Goal: Task Accomplishment & Management: Use online tool/utility

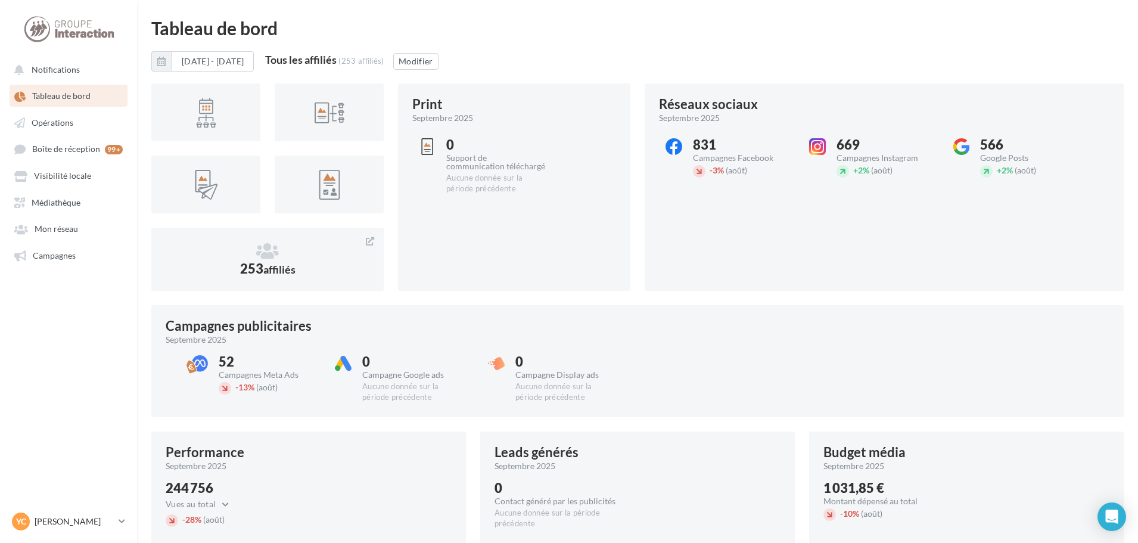
click at [62, 95] on span "Tableau de bord" at bounding box center [61, 96] width 58 height 10
click at [70, 176] on span "Visibilité locale" at bounding box center [62, 176] width 57 height 10
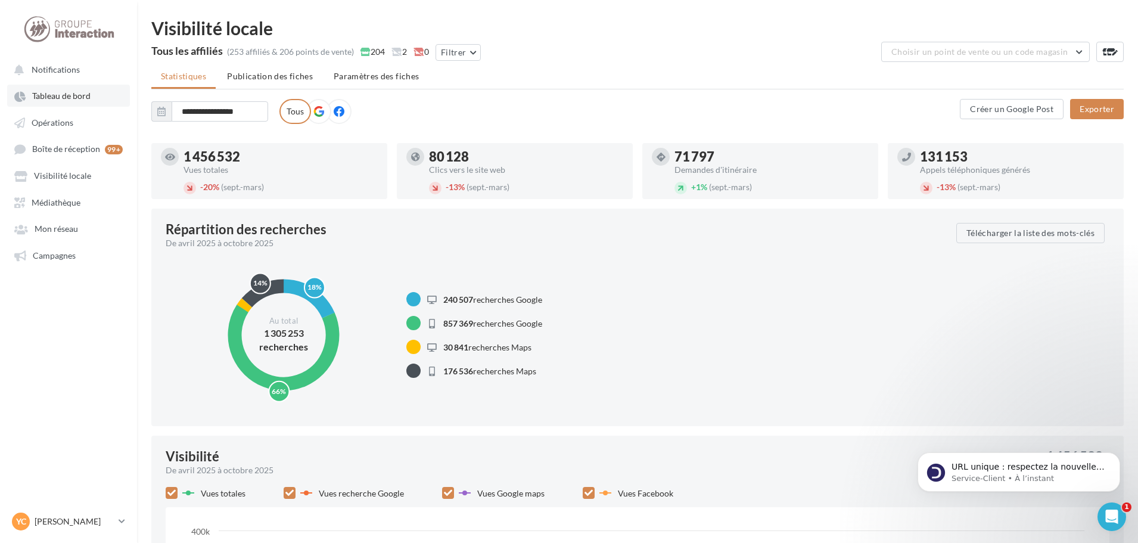
click at [73, 96] on span "Tableau de bord" at bounding box center [61, 96] width 58 height 10
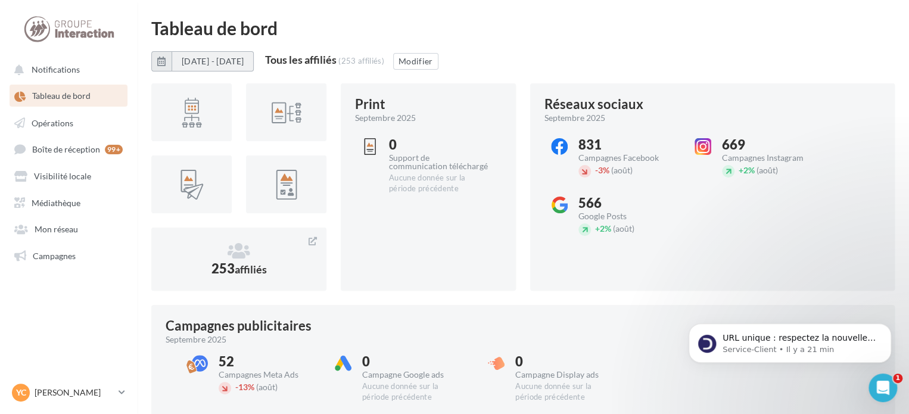
click at [189, 60] on button "[DATE] - [DATE]" at bounding box center [213, 61] width 82 height 20
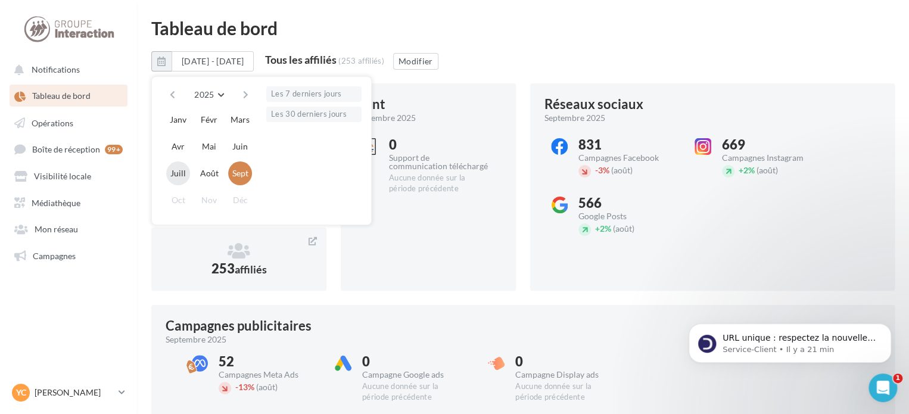
click at [180, 176] on button "Juill" at bounding box center [178, 173] width 24 height 24
click at [379, 19] on div "Tableau de bord" at bounding box center [522, 28] width 743 height 18
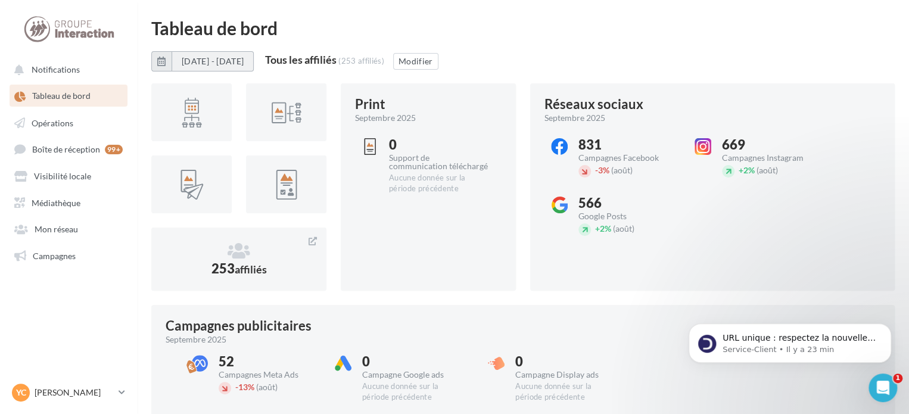
click at [200, 61] on button "[DATE] - [DATE]" at bounding box center [213, 61] width 82 height 20
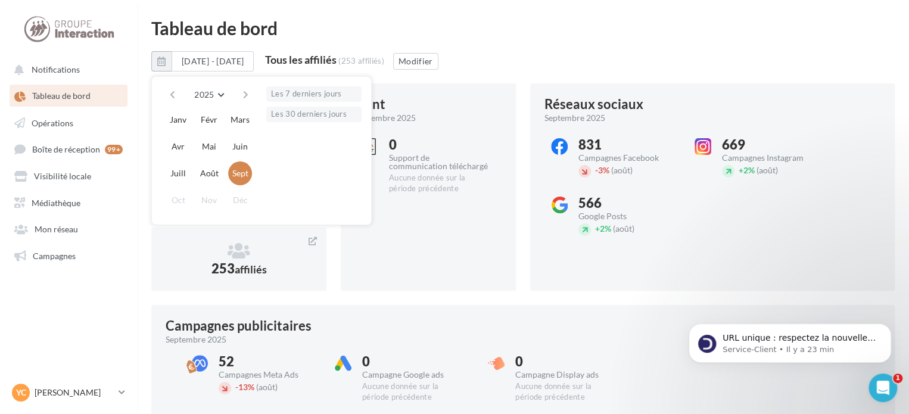
click at [329, 102] on div "Les 7 derniers jours Les 30 derniers jours" at bounding box center [313, 150] width 95 height 129
click at [324, 89] on button "Les 7 derniers jours" at bounding box center [313, 93] width 95 height 15
click at [324, 115] on div at bounding box center [286, 112] width 80 height 58
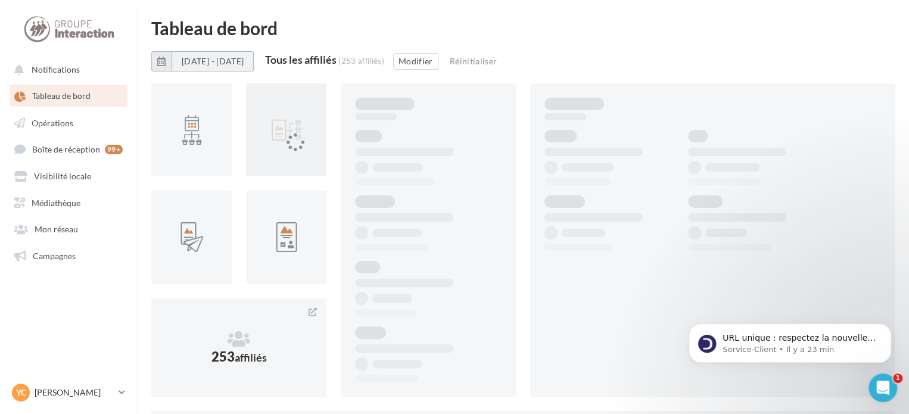
click at [254, 61] on button "[DATE] - [DATE]" at bounding box center [213, 61] width 82 height 20
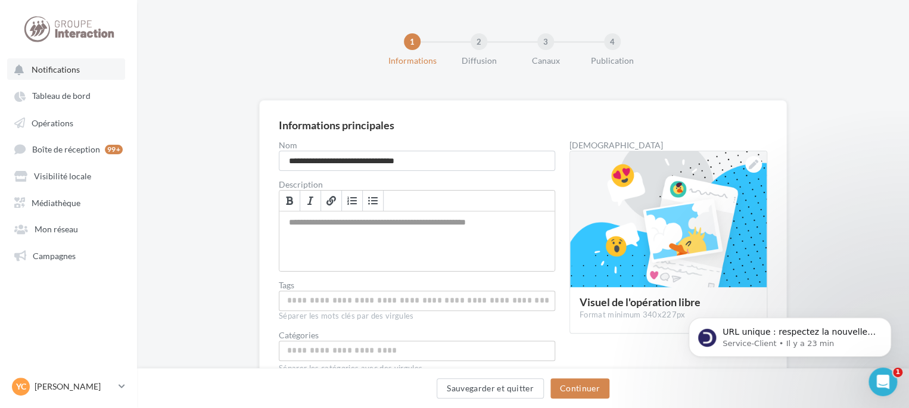
click at [65, 68] on span "Notifications" at bounding box center [56, 69] width 48 height 10
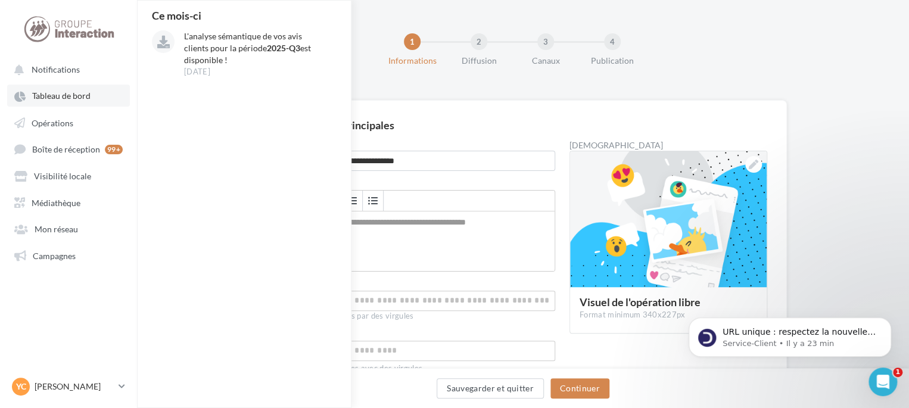
click at [70, 102] on link "Tableau de bord" at bounding box center [68, 95] width 123 height 21
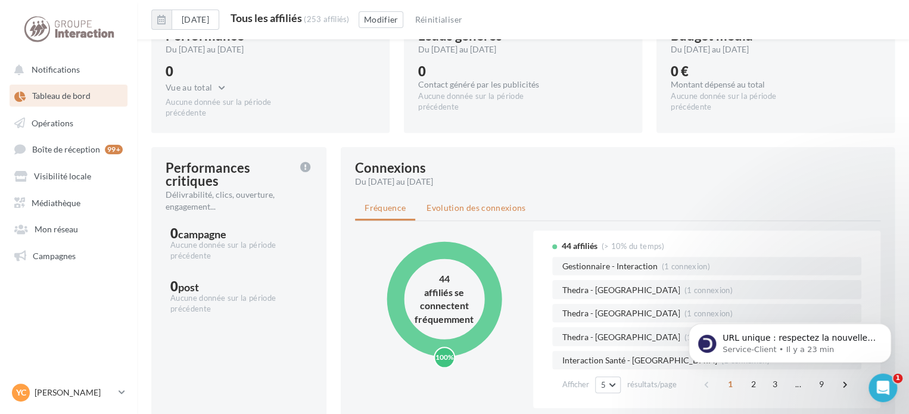
scroll to position [476, 0]
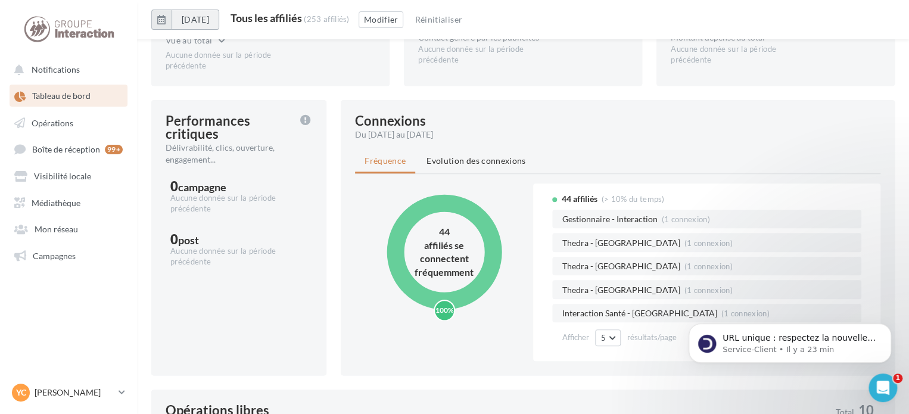
click at [202, 18] on button "[DATE]" at bounding box center [196, 20] width 48 height 20
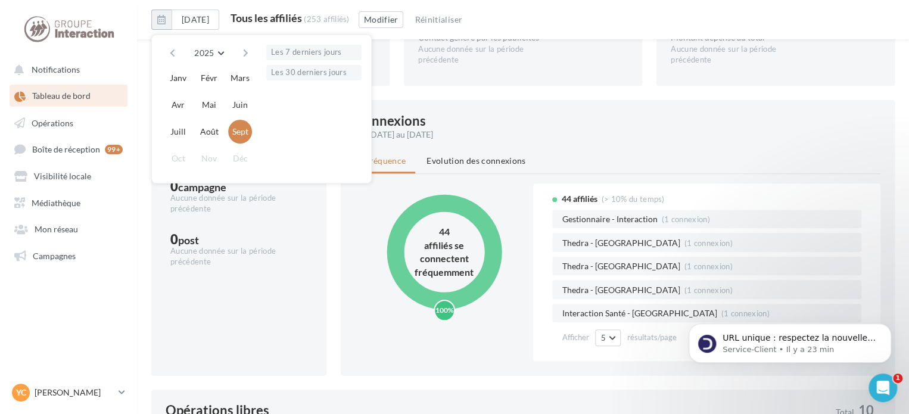
click at [179, 52] on div "2025 2018 2019 2020 2021 2022 2023 2024 2025 2026 2027 2028 2029 2030 2031 2032…" at bounding box center [208, 53] width 95 height 17
click at [172, 52] on button "button" at bounding box center [172, 53] width 10 height 17
click at [76, 39] on div at bounding box center [68, 29] width 95 height 30
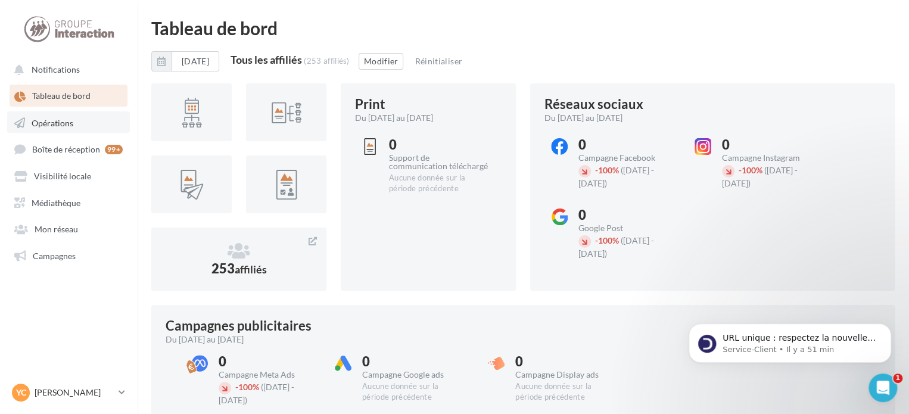
click at [82, 117] on link "Opérations" at bounding box center [68, 121] width 123 height 21
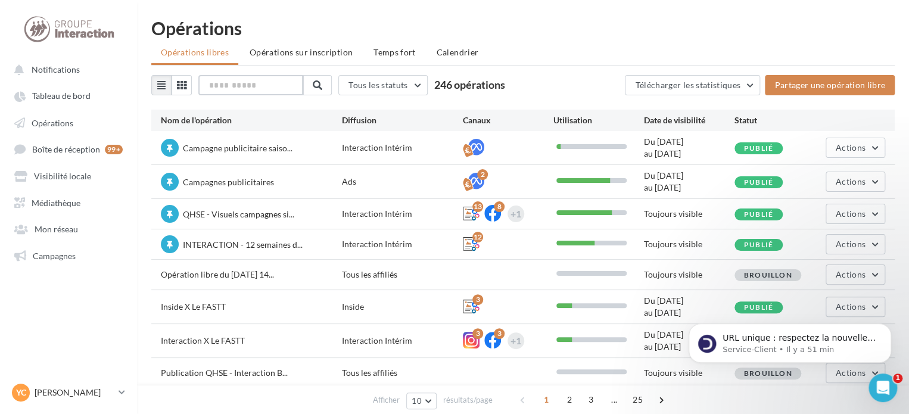
click at [295, 82] on input "text" at bounding box center [250, 85] width 105 height 20
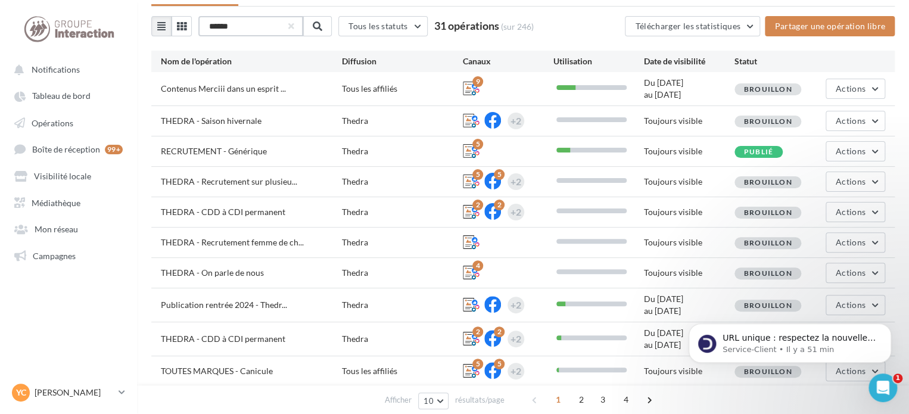
scroll to position [60, 0]
type input "******"
click at [825, 126] on div "Actions" at bounding box center [855, 120] width 60 height 20
click at [842, 119] on span "Actions" at bounding box center [851, 120] width 30 height 10
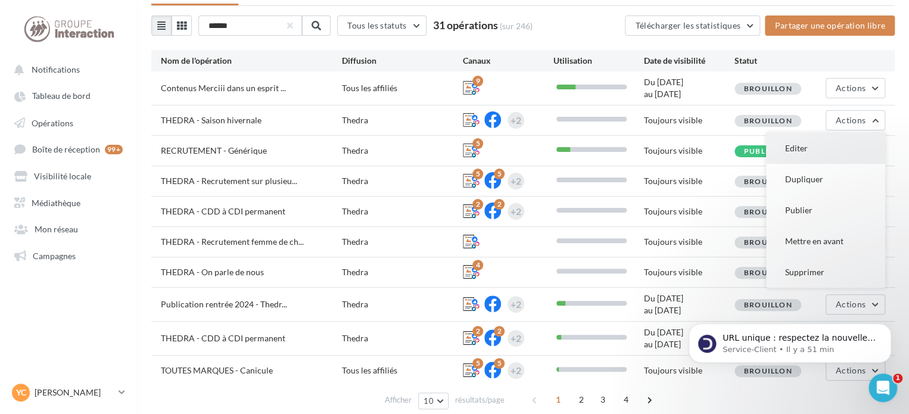
click at [815, 147] on button "Editer" at bounding box center [825, 148] width 119 height 31
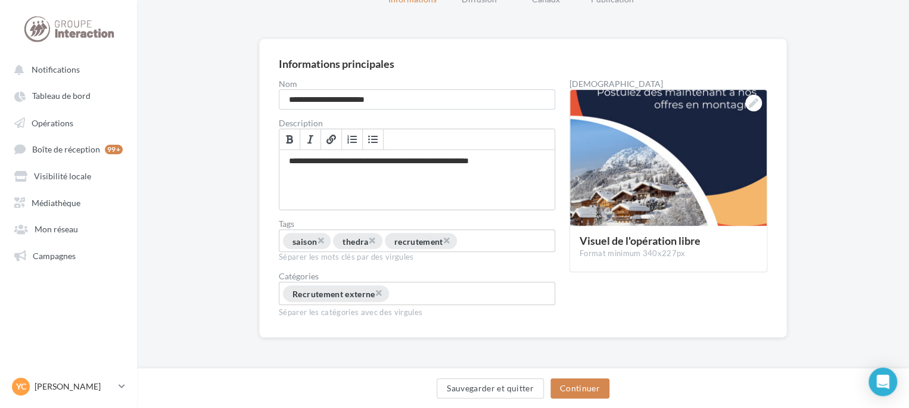
scroll to position [76, 0]
click at [577, 386] on button "Continuer" at bounding box center [579, 388] width 59 height 20
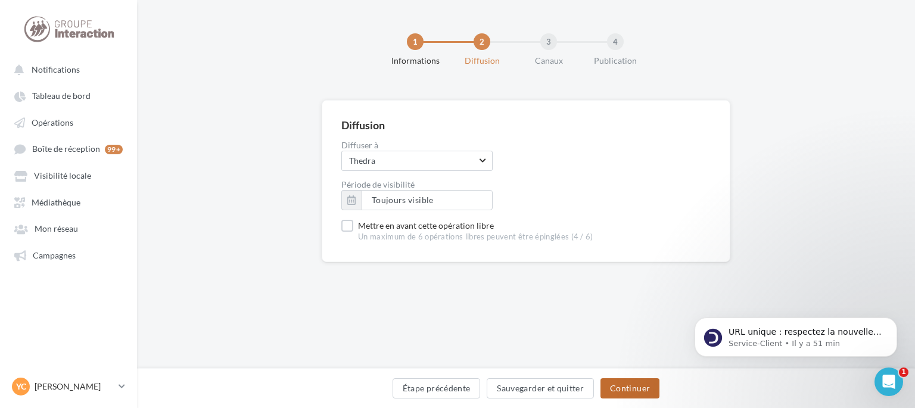
click at [641, 391] on button "Continuer" at bounding box center [629, 388] width 59 height 20
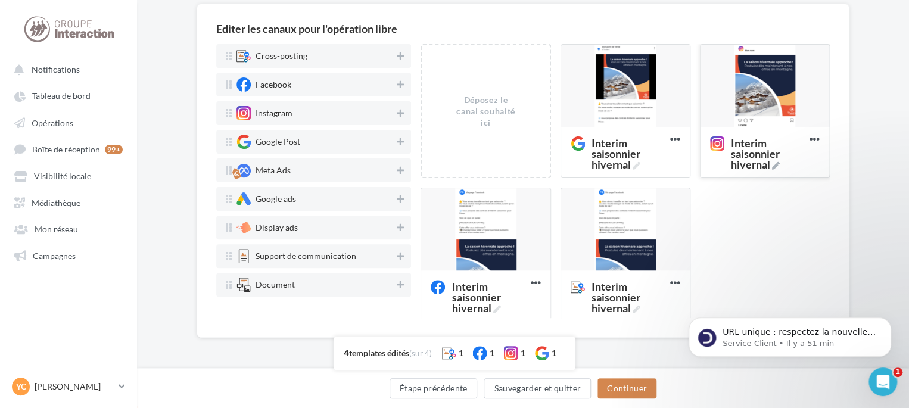
scroll to position [22, 0]
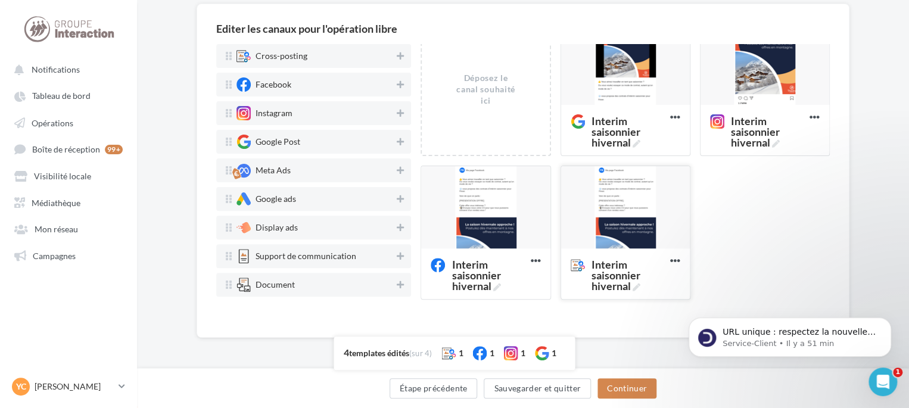
click at [630, 213] on div at bounding box center [625, 207] width 129 height 83
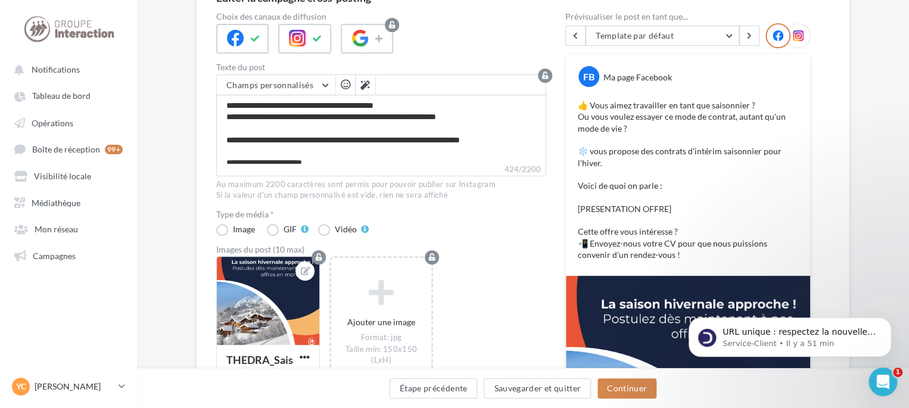
scroll to position [29, 0]
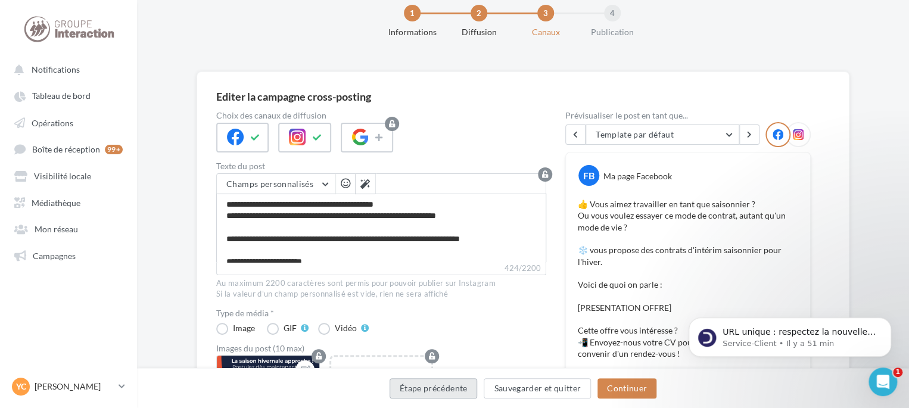
click at [435, 395] on button "Étape précédente" at bounding box center [433, 388] width 88 height 20
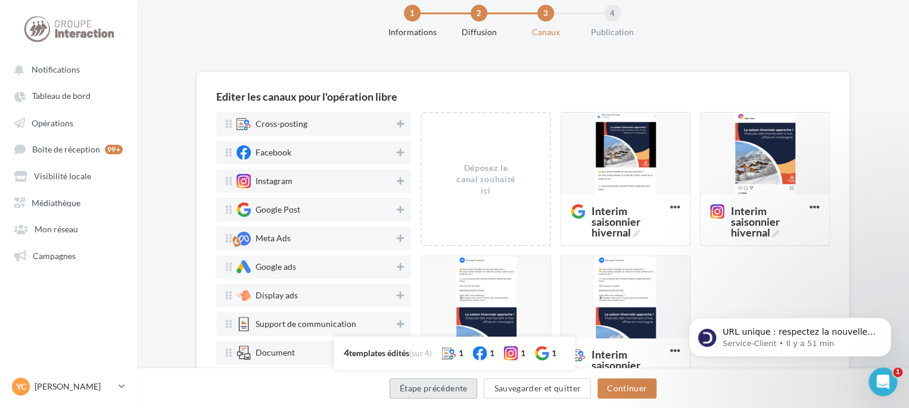
click at [432, 389] on button "Étape précédente" at bounding box center [433, 388] width 88 height 20
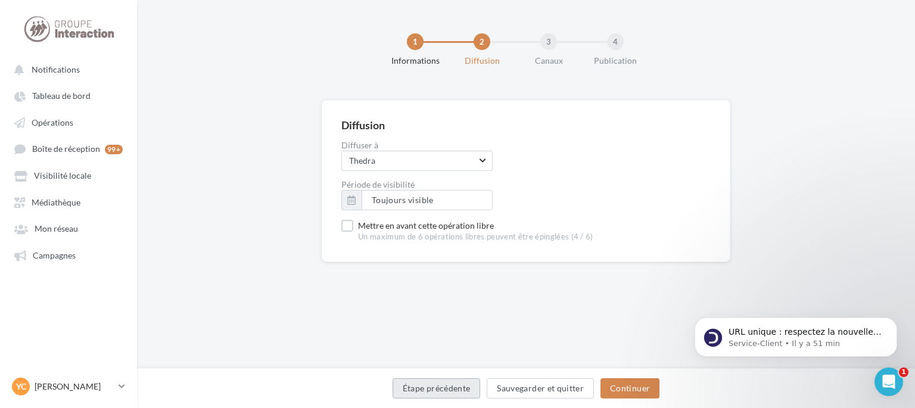
click at [437, 385] on button "Étape précédente" at bounding box center [436, 388] width 88 height 20
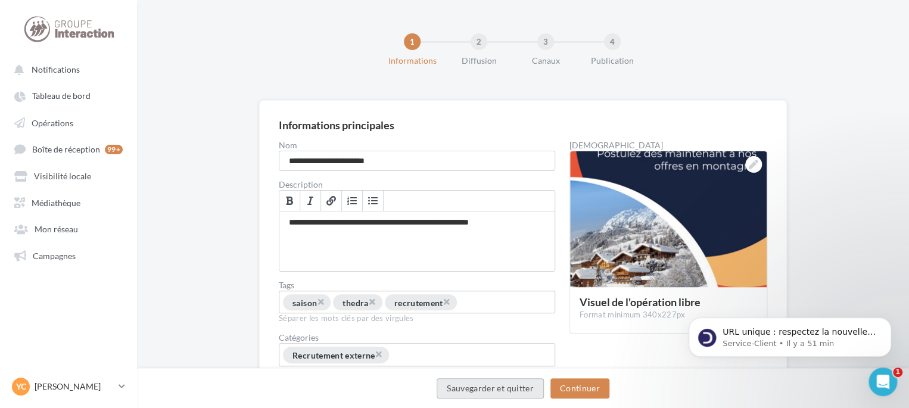
click at [465, 385] on button "Sauvegarder et quitter" at bounding box center [490, 388] width 107 height 20
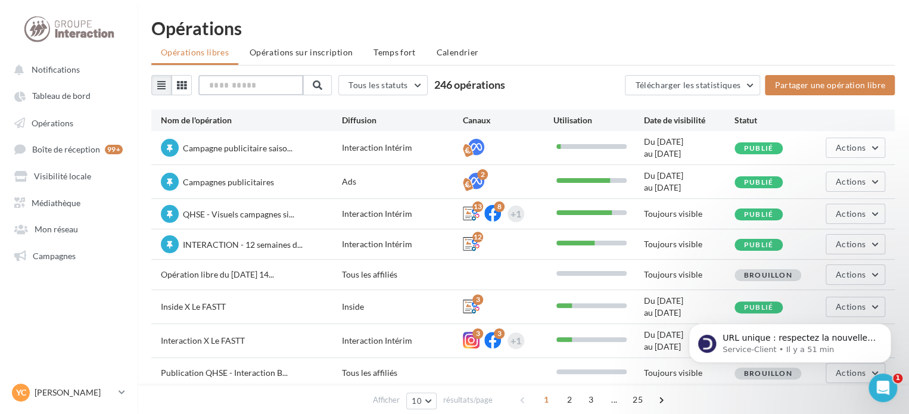
click at [238, 92] on input "text" at bounding box center [250, 85] width 105 height 20
type input "******"
click at [331, 83] on button at bounding box center [316, 85] width 29 height 20
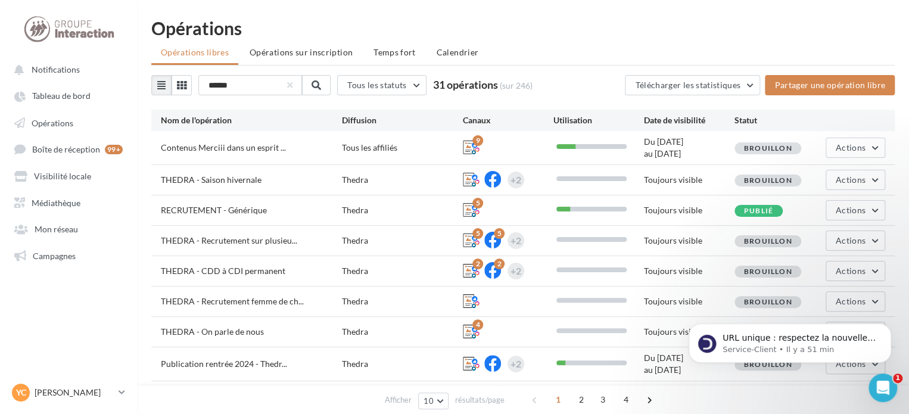
click at [815, 239] on div "Brouillon" at bounding box center [779, 240] width 91 height 13
click at [840, 242] on span "Actions" at bounding box center [851, 240] width 30 height 10
click at [804, 265] on button "Editer" at bounding box center [825, 268] width 119 height 31
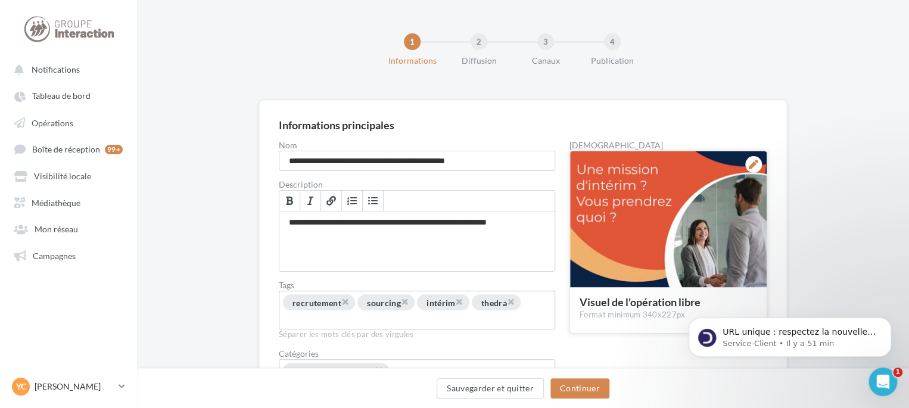
scroll to position [76, 0]
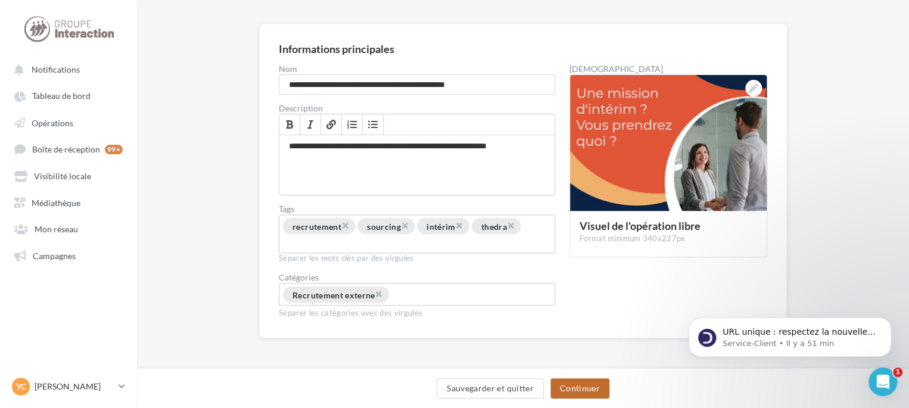
click at [578, 391] on button "Continuer" at bounding box center [579, 388] width 59 height 20
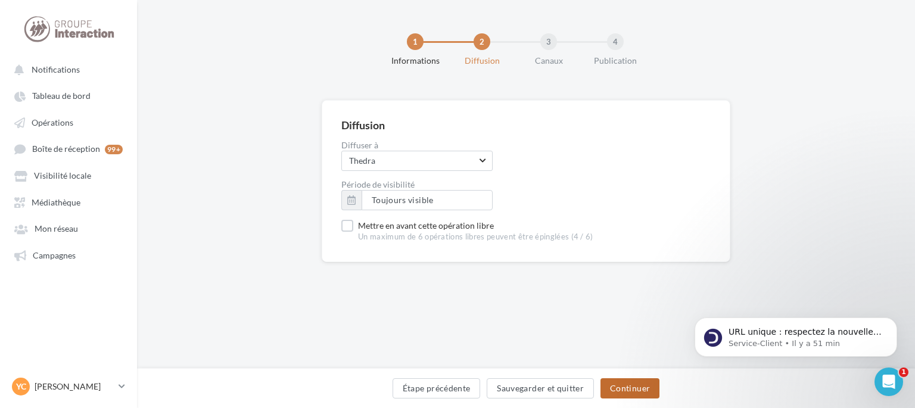
click at [637, 382] on button "Continuer" at bounding box center [629, 388] width 59 height 20
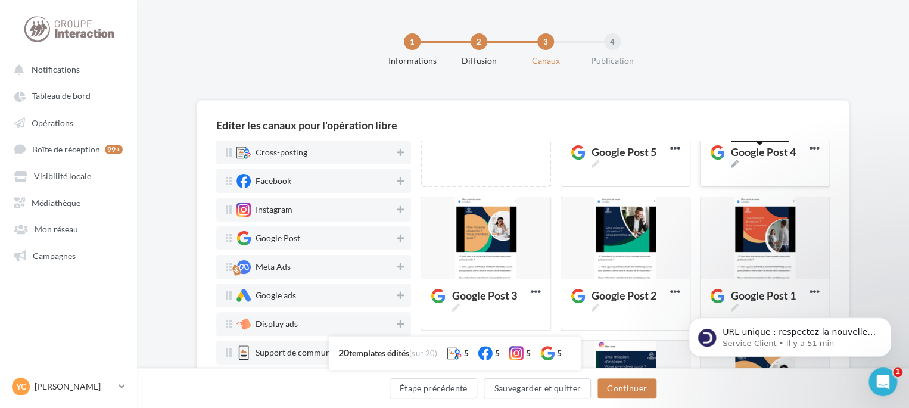
scroll to position [179, 0]
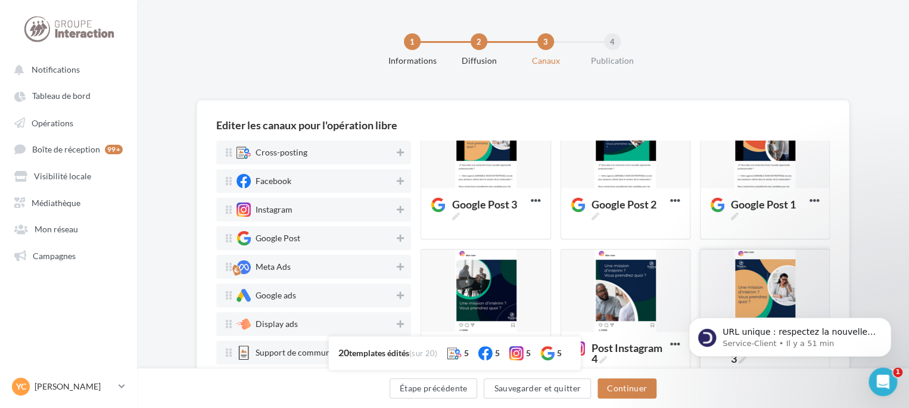
click at [755, 280] on div at bounding box center [764, 291] width 129 height 83
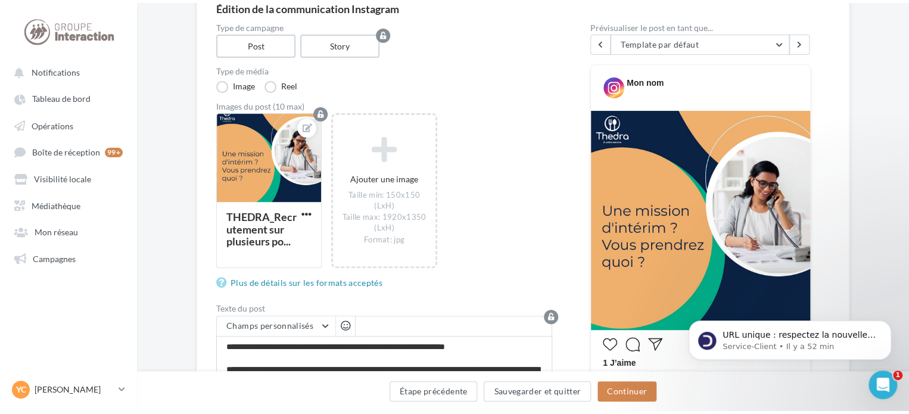
scroll to position [0, 0]
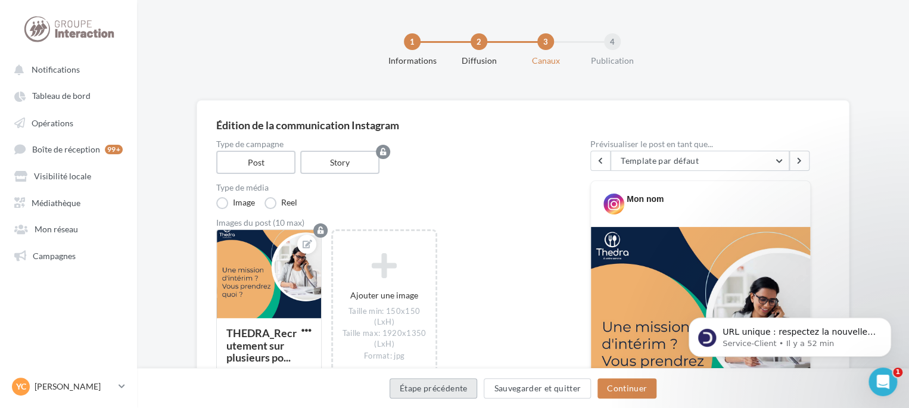
click at [436, 392] on button "Étape précédente" at bounding box center [433, 388] width 88 height 20
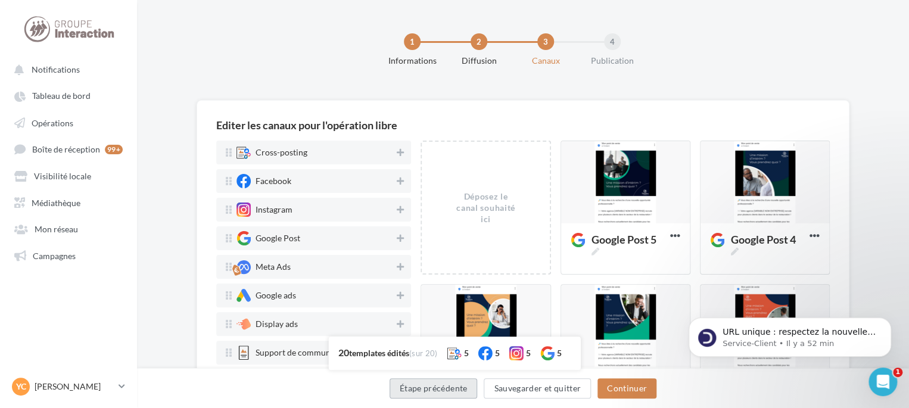
click at [436, 391] on button "Étape précédente" at bounding box center [433, 388] width 88 height 20
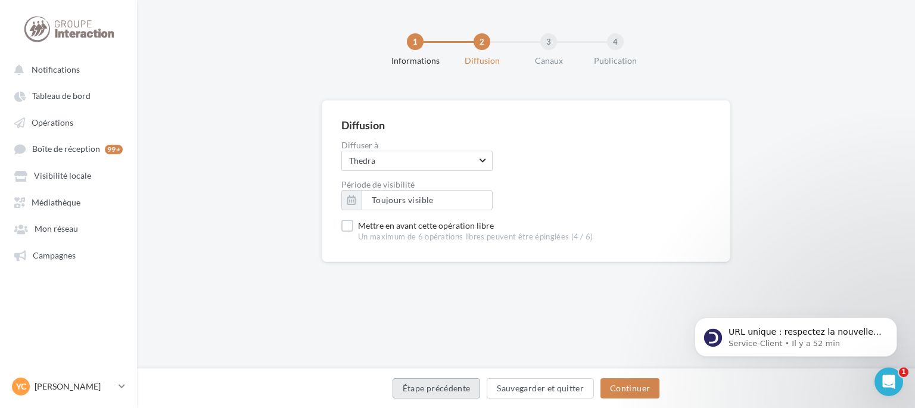
click at [434, 383] on button "Étape précédente" at bounding box center [436, 388] width 88 height 20
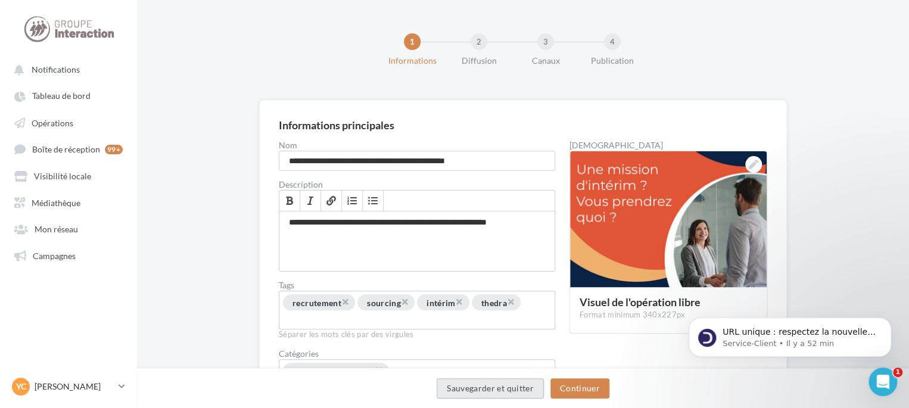
drag, startPoint x: 482, startPoint y: 384, endPoint x: 479, endPoint y: 359, distance: 25.2
click at [482, 384] on button "Sauvegarder et quitter" at bounding box center [490, 388] width 107 height 20
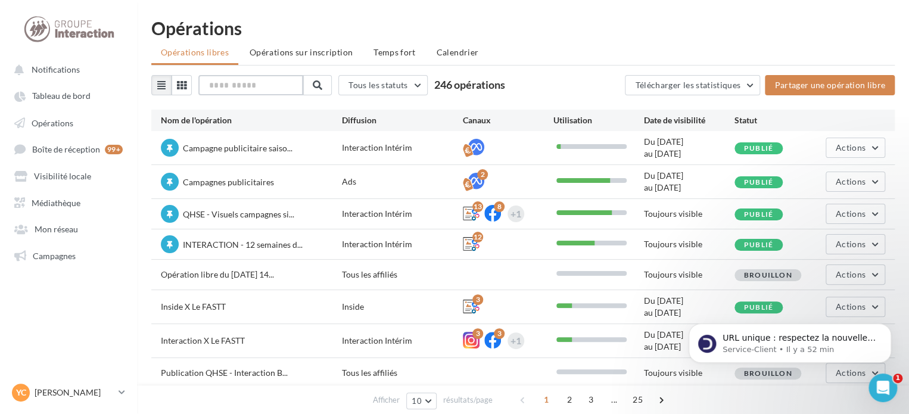
click at [236, 86] on input "text" at bounding box center [250, 85] width 105 height 20
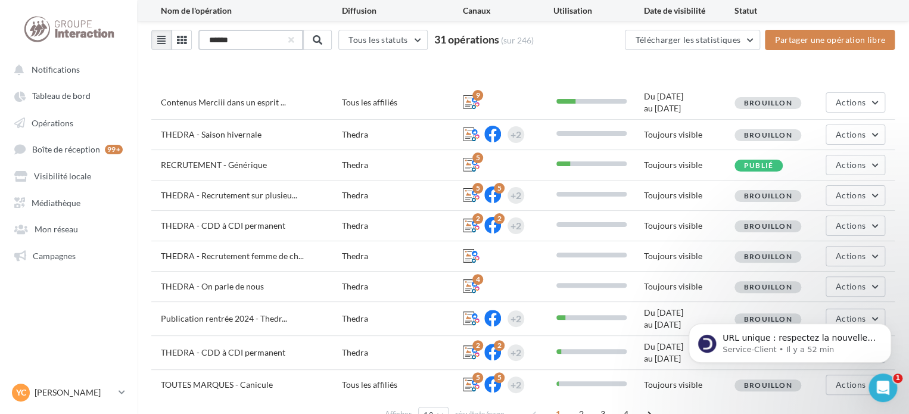
scroll to position [95, 0]
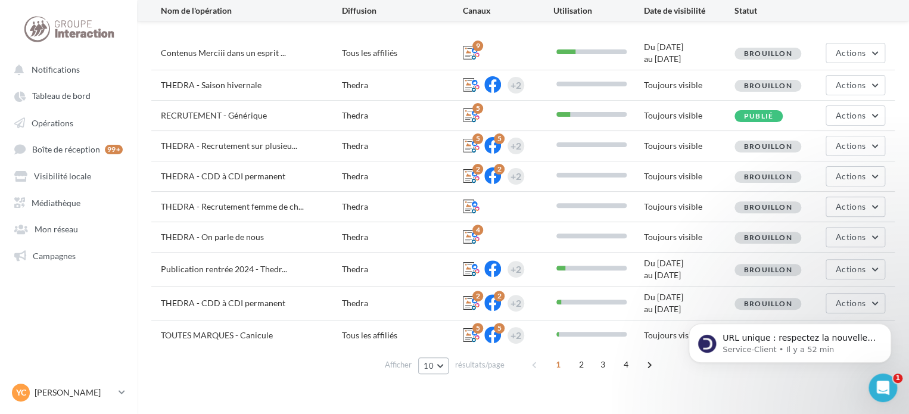
type input "******"
click at [443, 360] on button "10" at bounding box center [433, 365] width 30 height 17
click at [446, 353] on div "Afficher 10 10 25 50 100 résultats/page 1 2 3 4" at bounding box center [522, 364] width 743 height 29
click at [448, 347] on div "TOUTES MARQUES - Canicule Tous les affiliés 5 5 +2 Toujours visible Brouillon A…" at bounding box center [522, 335] width 743 height 30
click at [445, 364] on button "10" at bounding box center [433, 365] width 30 height 17
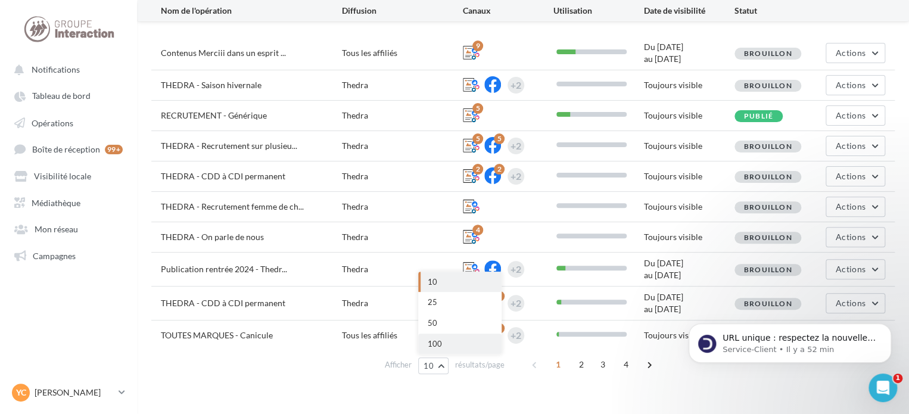
click at [438, 335] on button "100" at bounding box center [459, 344] width 83 height 21
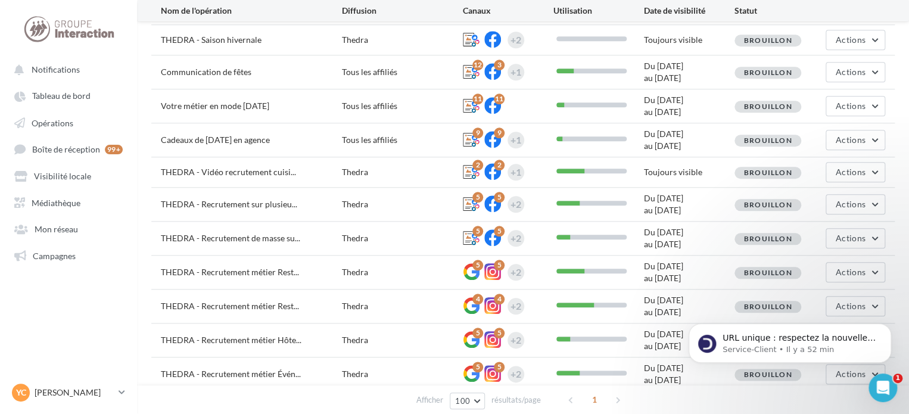
scroll to position [766, 0]
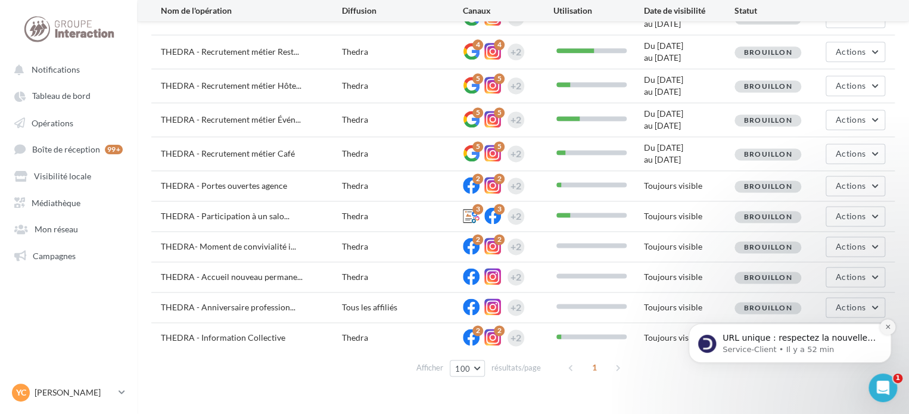
click at [886, 327] on icon "Dismiss notification" at bounding box center [887, 326] width 7 height 7
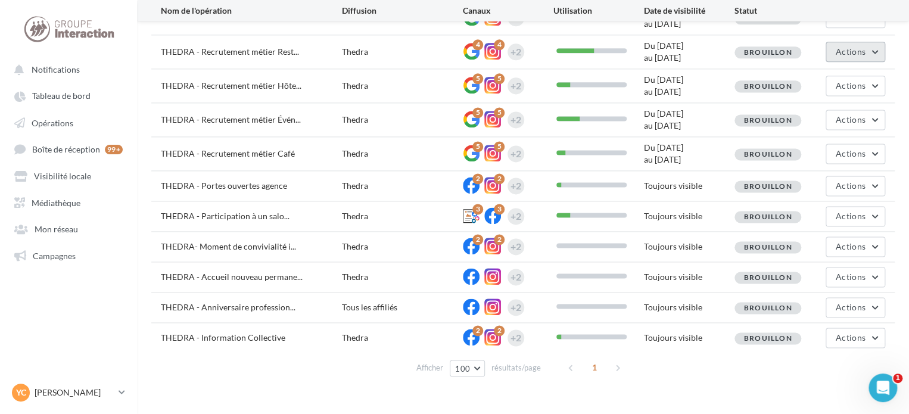
click at [844, 51] on span "Actions" at bounding box center [851, 51] width 30 height 10
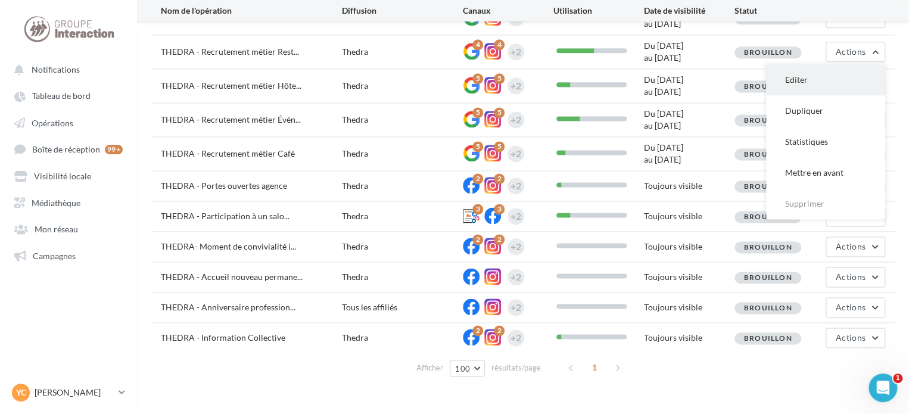
click at [831, 84] on button "Editer" at bounding box center [825, 79] width 119 height 31
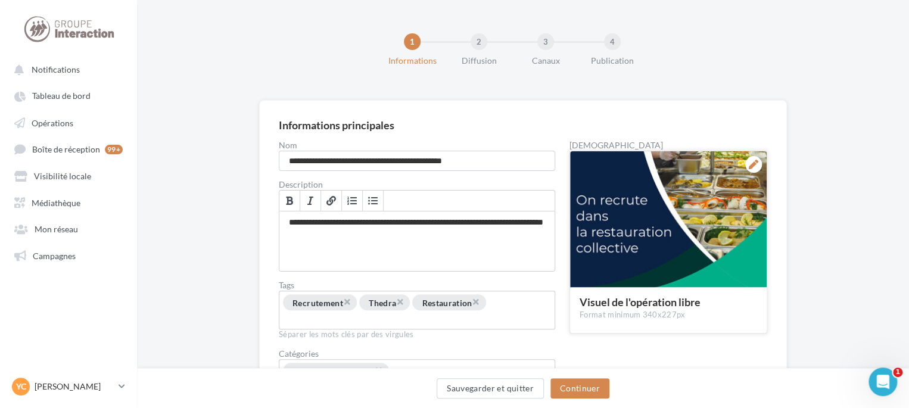
click at [715, 223] on div at bounding box center [668, 219] width 197 height 137
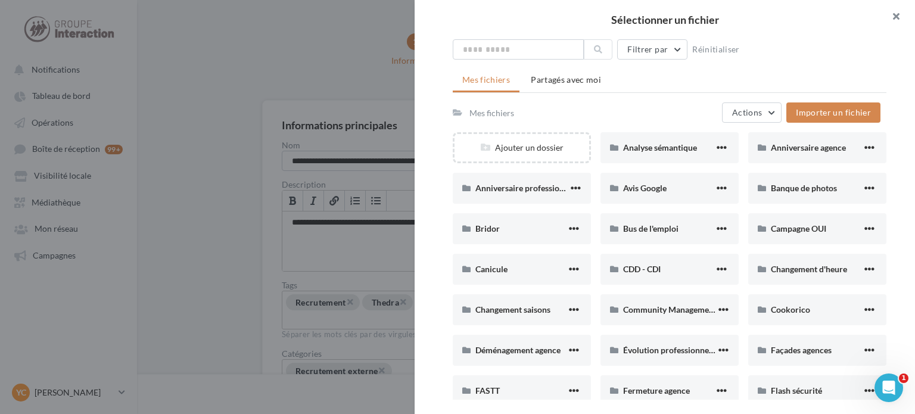
click at [891, 17] on button "button" at bounding box center [891, 18] width 48 height 36
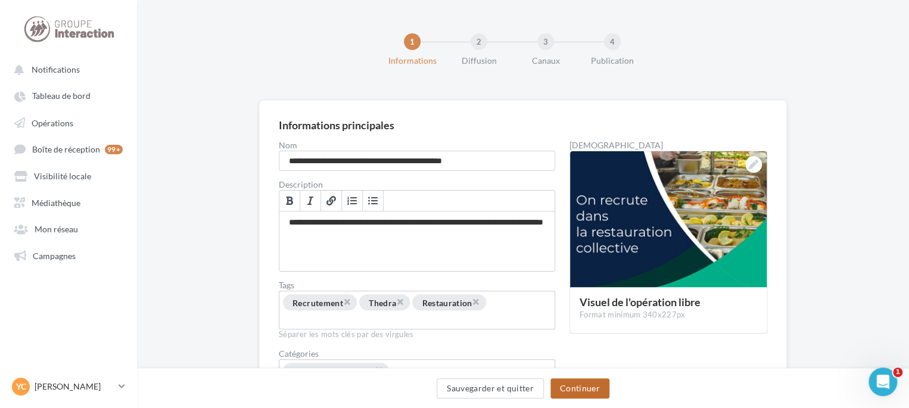
click at [597, 381] on button "Continuer" at bounding box center [579, 388] width 59 height 20
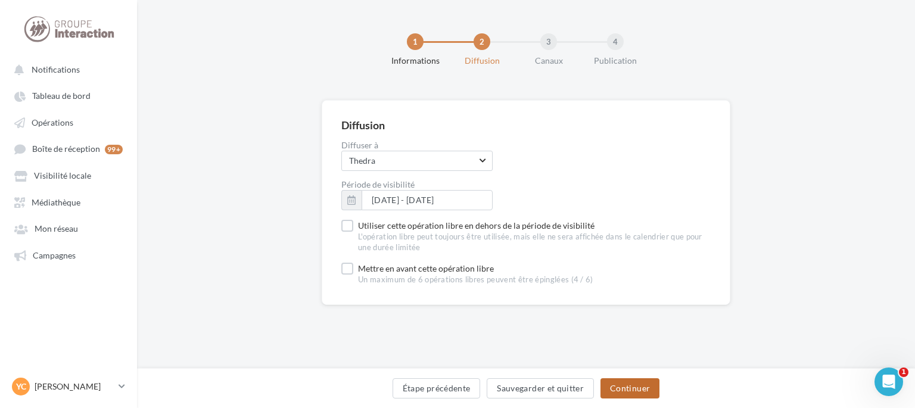
click at [628, 392] on button "Continuer" at bounding box center [629, 388] width 59 height 20
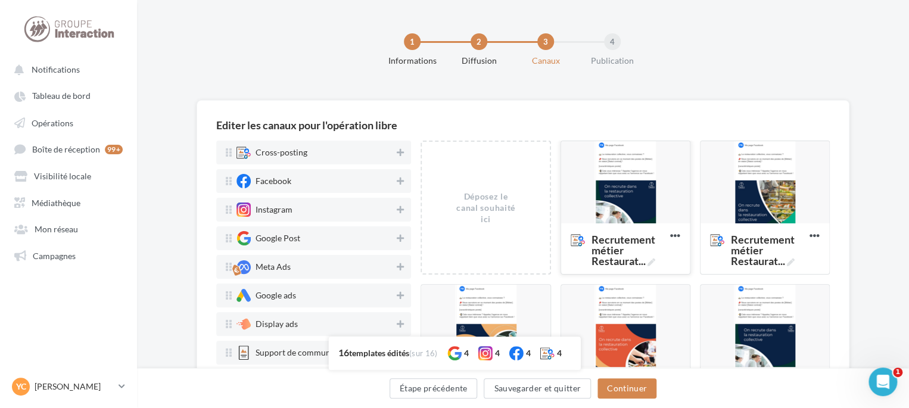
click at [627, 199] on div at bounding box center [625, 182] width 129 height 83
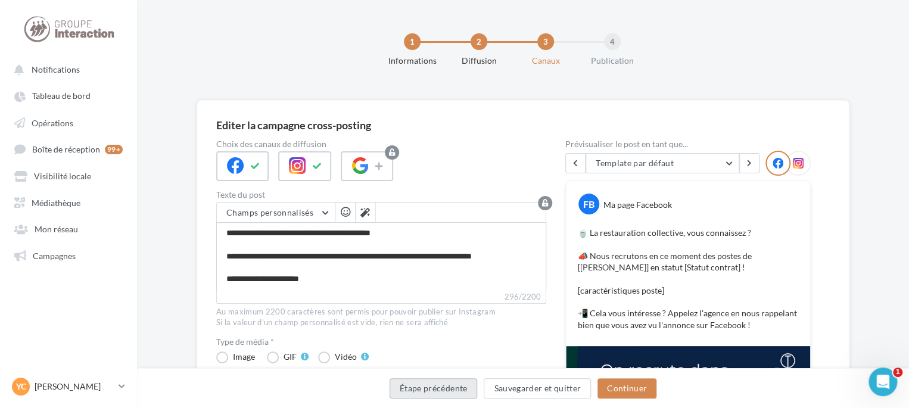
click at [445, 378] on button "Étape précédente" at bounding box center [433, 388] width 88 height 20
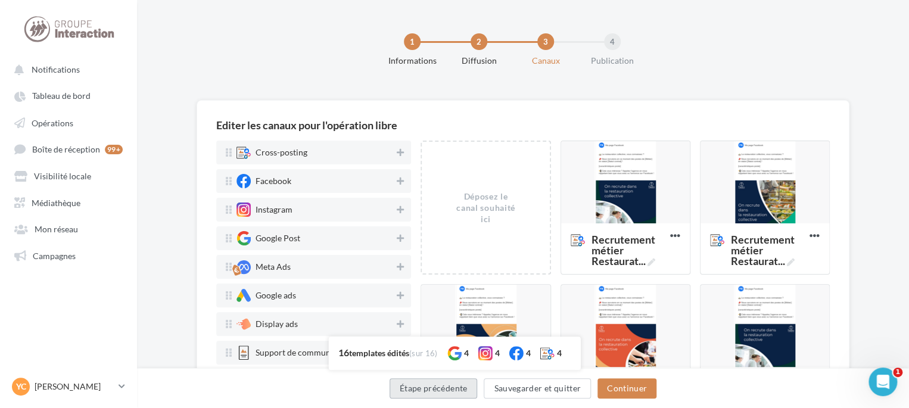
click at [437, 390] on button "Étape précédente" at bounding box center [433, 388] width 88 height 20
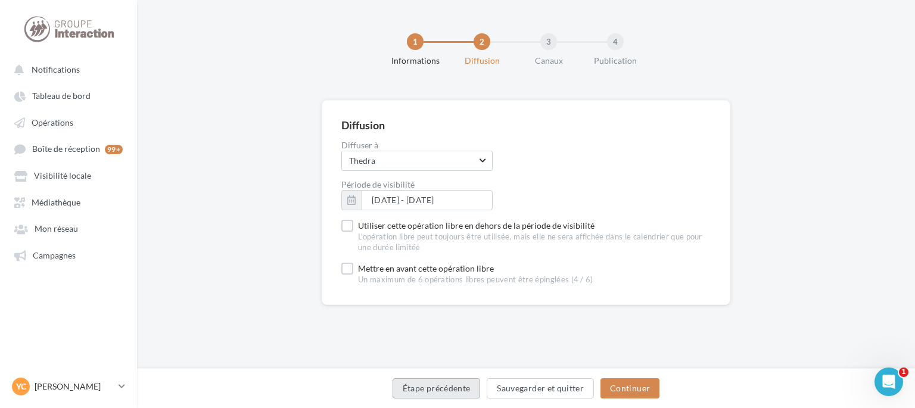
click at [454, 385] on button "Étape précédente" at bounding box center [436, 388] width 88 height 20
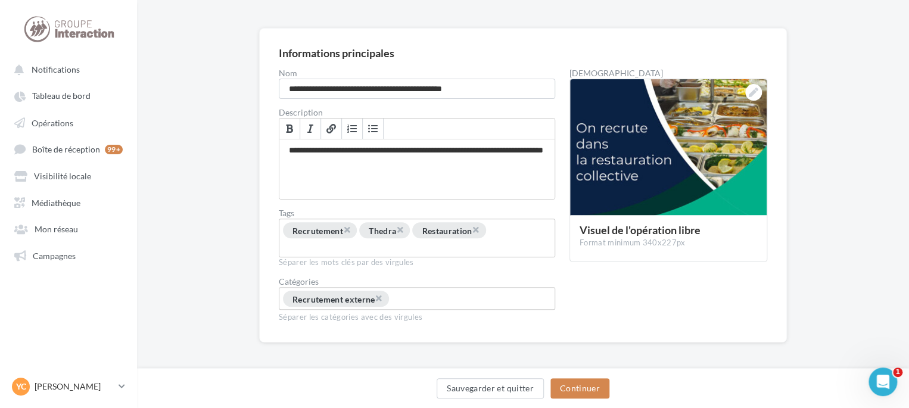
scroll to position [76, 0]
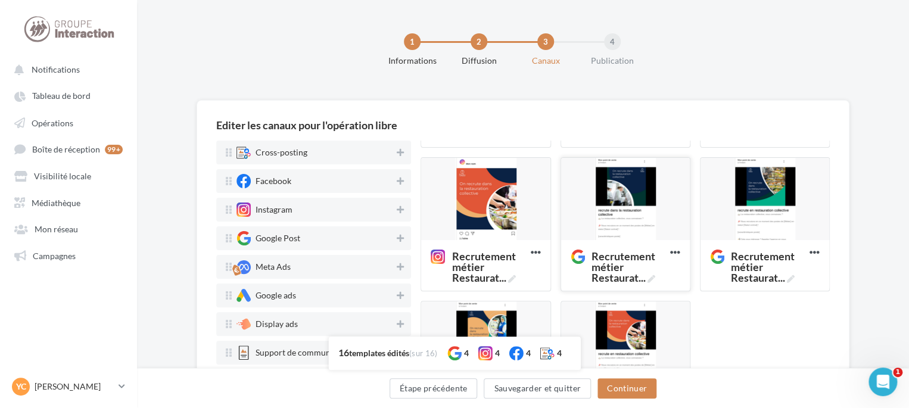
scroll to position [596, 0]
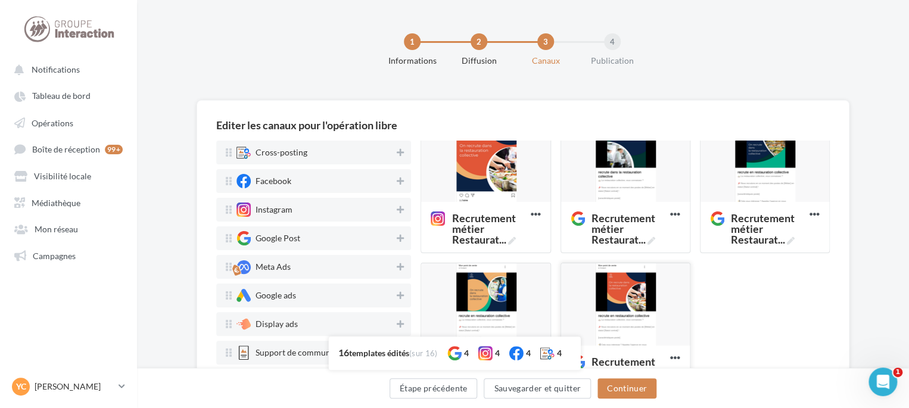
click at [619, 291] on div at bounding box center [625, 304] width 129 height 83
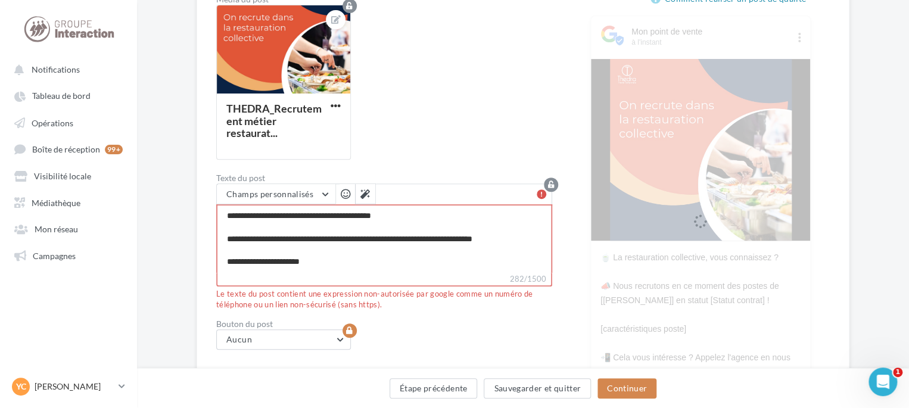
scroll to position [119, 0]
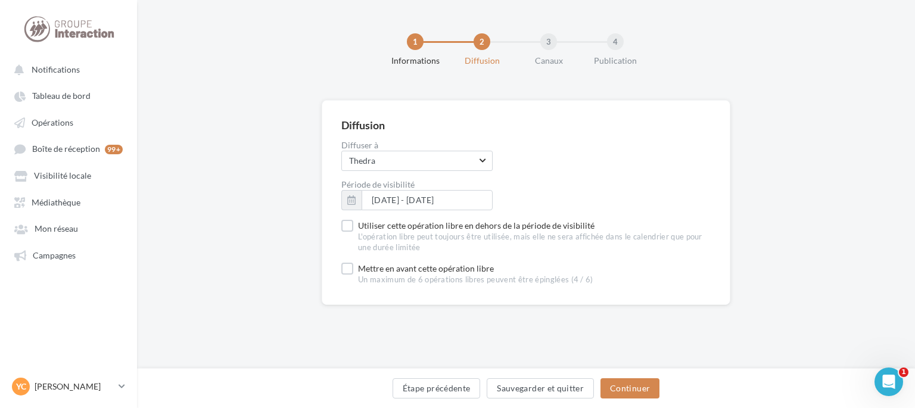
click at [457, 376] on div "Étape précédente Sauvegarder et quitter Continuer" at bounding box center [526, 388] width 778 height 40
drag, startPoint x: 457, startPoint y: 381, endPoint x: 496, endPoint y: 372, distance: 39.7
click at [457, 382] on button "Étape précédente" at bounding box center [436, 388] width 88 height 20
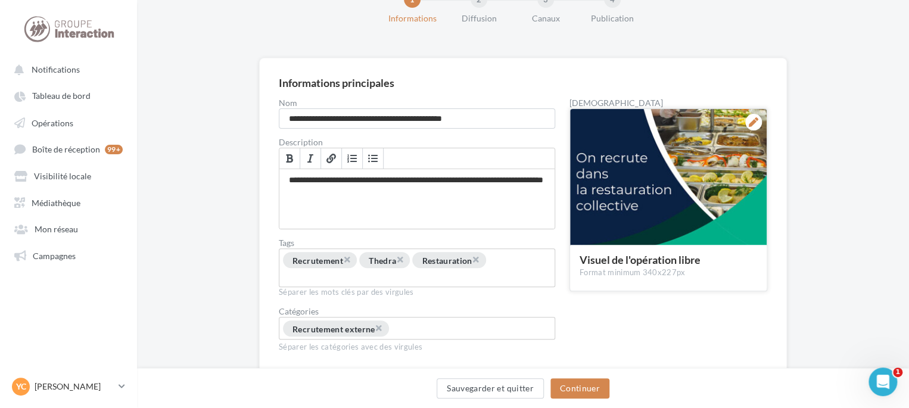
scroll to position [76, 0]
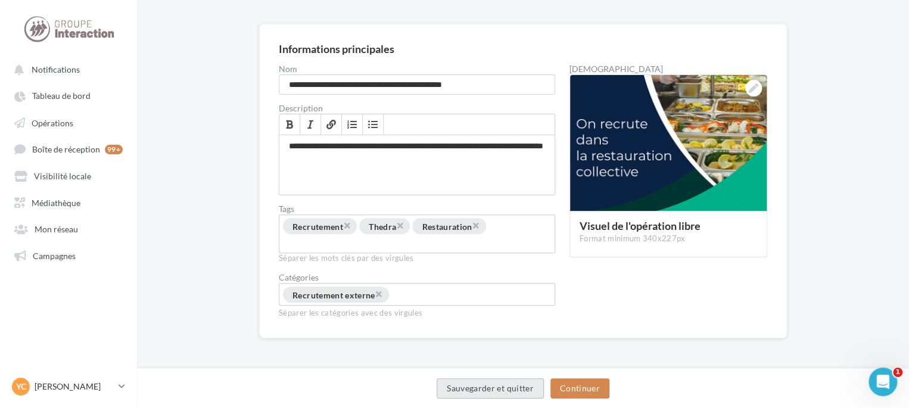
click at [459, 387] on button "Sauvegarder et quitter" at bounding box center [490, 388] width 107 height 20
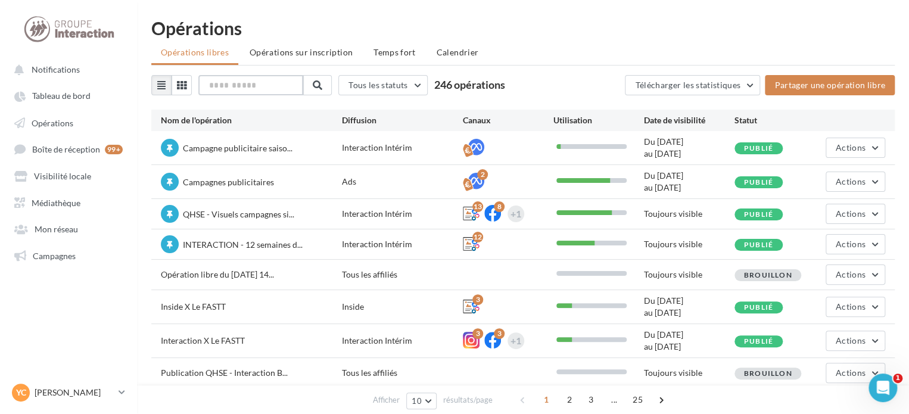
click at [243, 83] on input "text" at bounding box center [250, 85] width 105 height 20
type input "******"
click at [330, 85] on button at bounding box center [316, 85] width 29 height 20
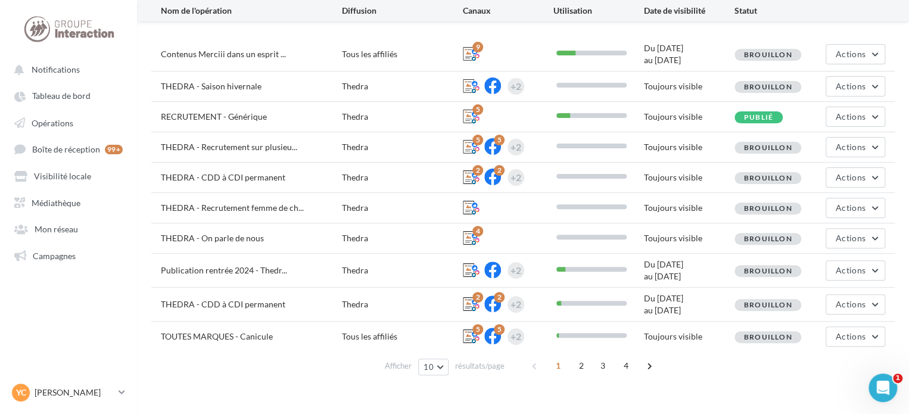
scroll to position [95, 0]
click at [622, 363] on span "4" at bounding box center [625, 364] width 19 height 19
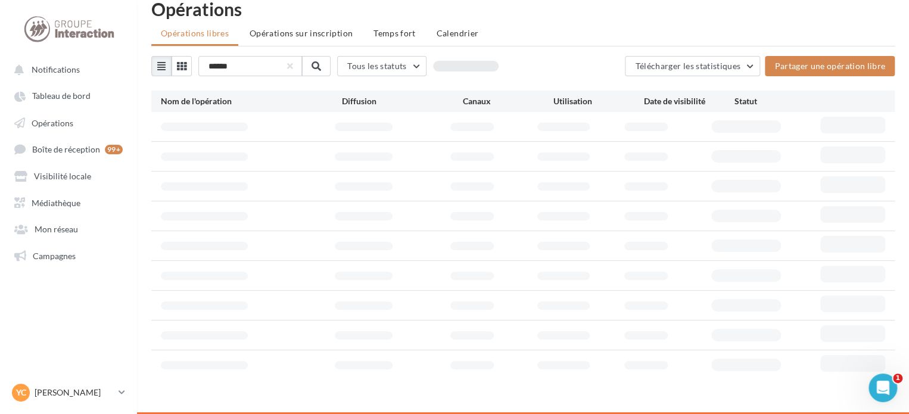
scroll to position [19, 0]
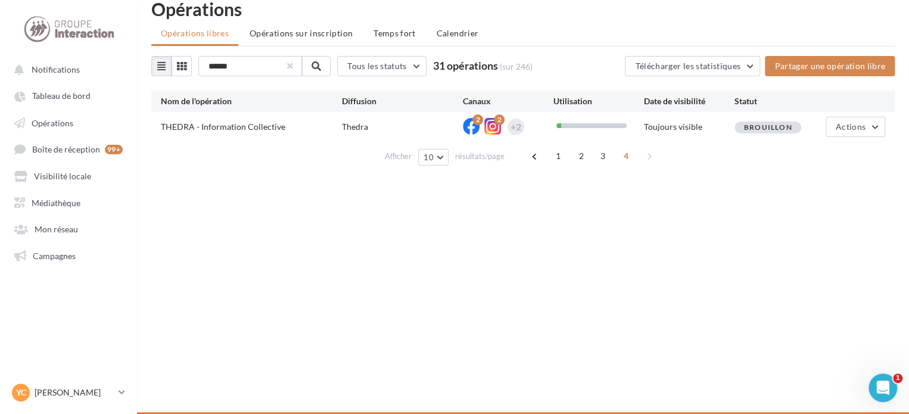
click at [292, 66] on button "button" at bounding box center [290, 66] width 5 height 5
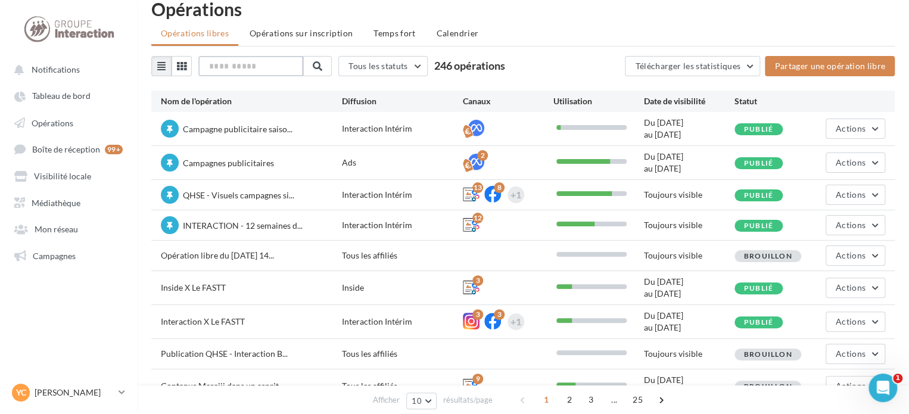
click at [297, 61] on input "text" at bounding box center [250, 66] width 105 height 20
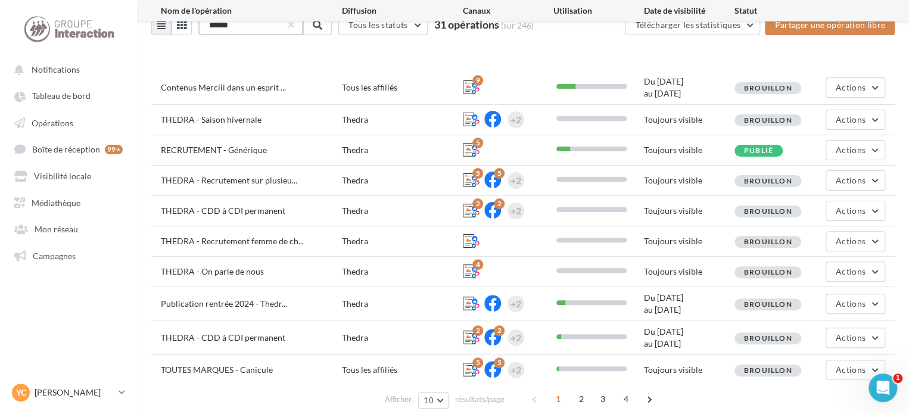
scroll to position [95, 0]
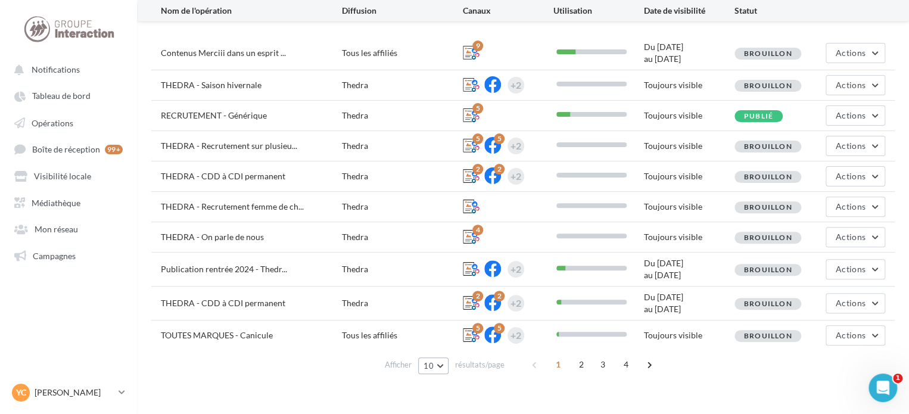
type input "******"
click at [431, 361] on span "10" at bounding box center [428, 366] width 10 height 10
click at [444, 341] on button "100" at bounding box center [459, 344] width 83 height 21
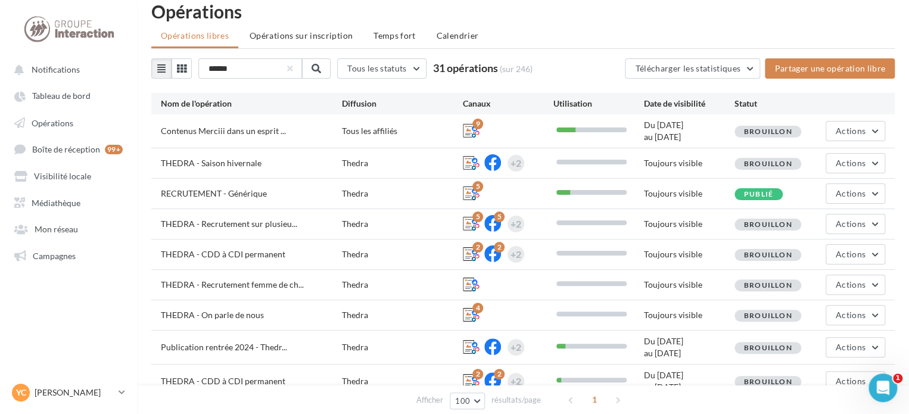
scroll to position [0, 0]
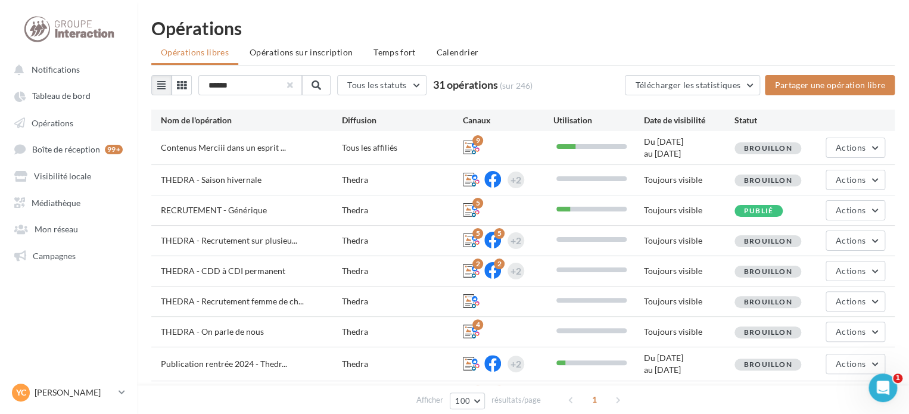
click at [292, 83] on button "button" at bounding box center [290, 85] width 5 height 5
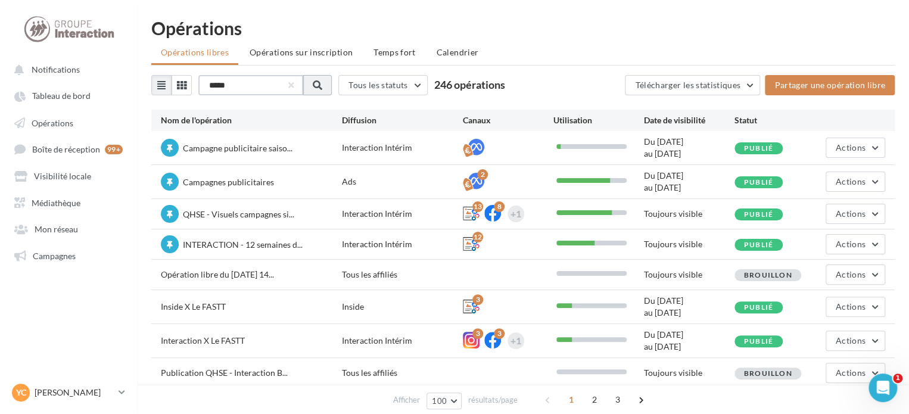
type input "*****"
click at [321, 88] on span at bounding box center [316, 85] width 10 height 10
